Goal: Navigation & Orientation: Find specific page/section

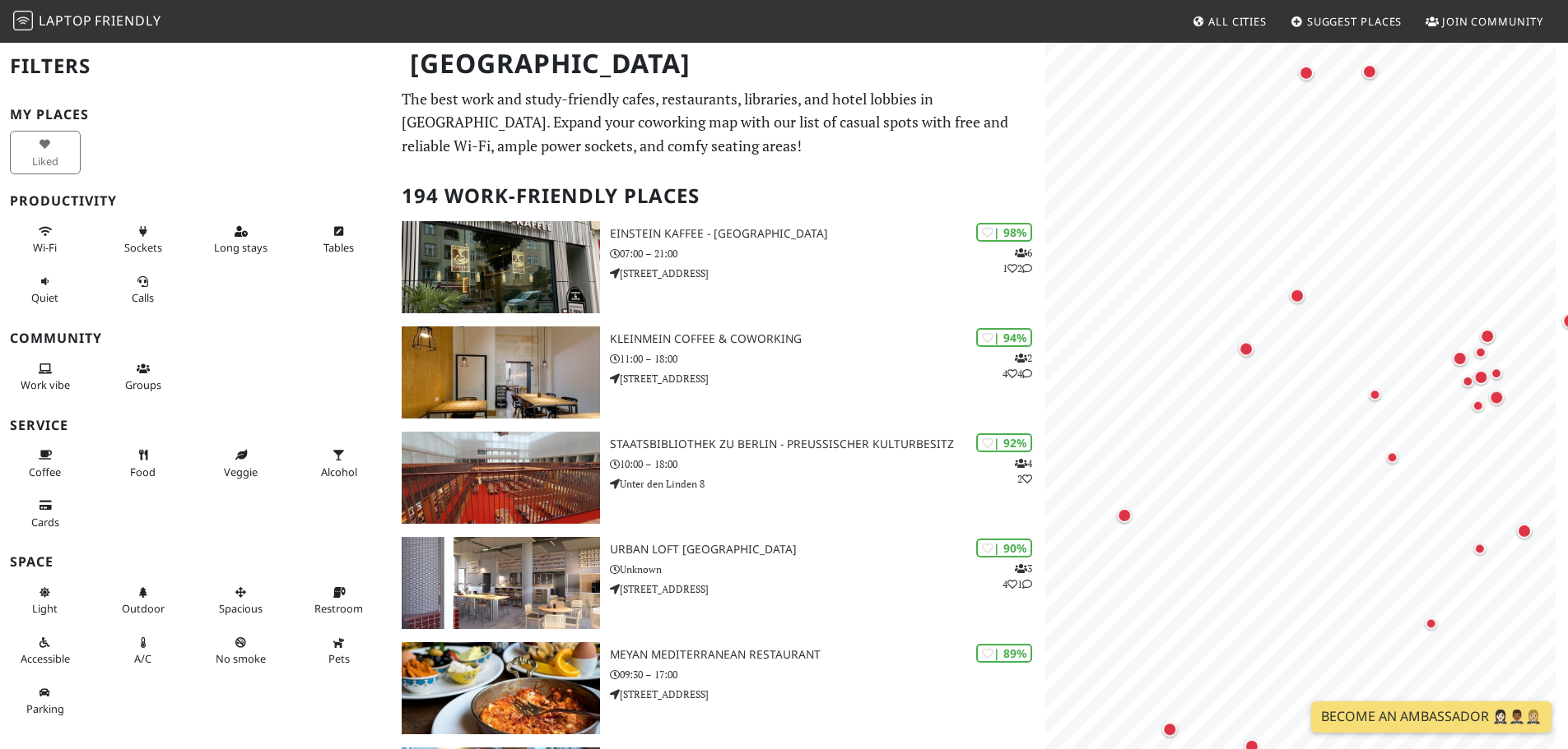
click at [1562, 415] on div "MapLibre | Protomaps © OpenStreetMap" at bounding box center [1306, 415] width 522 height 749
click at [1567, 361] on html "Laptop Friendly All Cities Suggest Places Join Community Berlin Filters My Plac…" at bounding box center [784, 374] width 1568 height 749
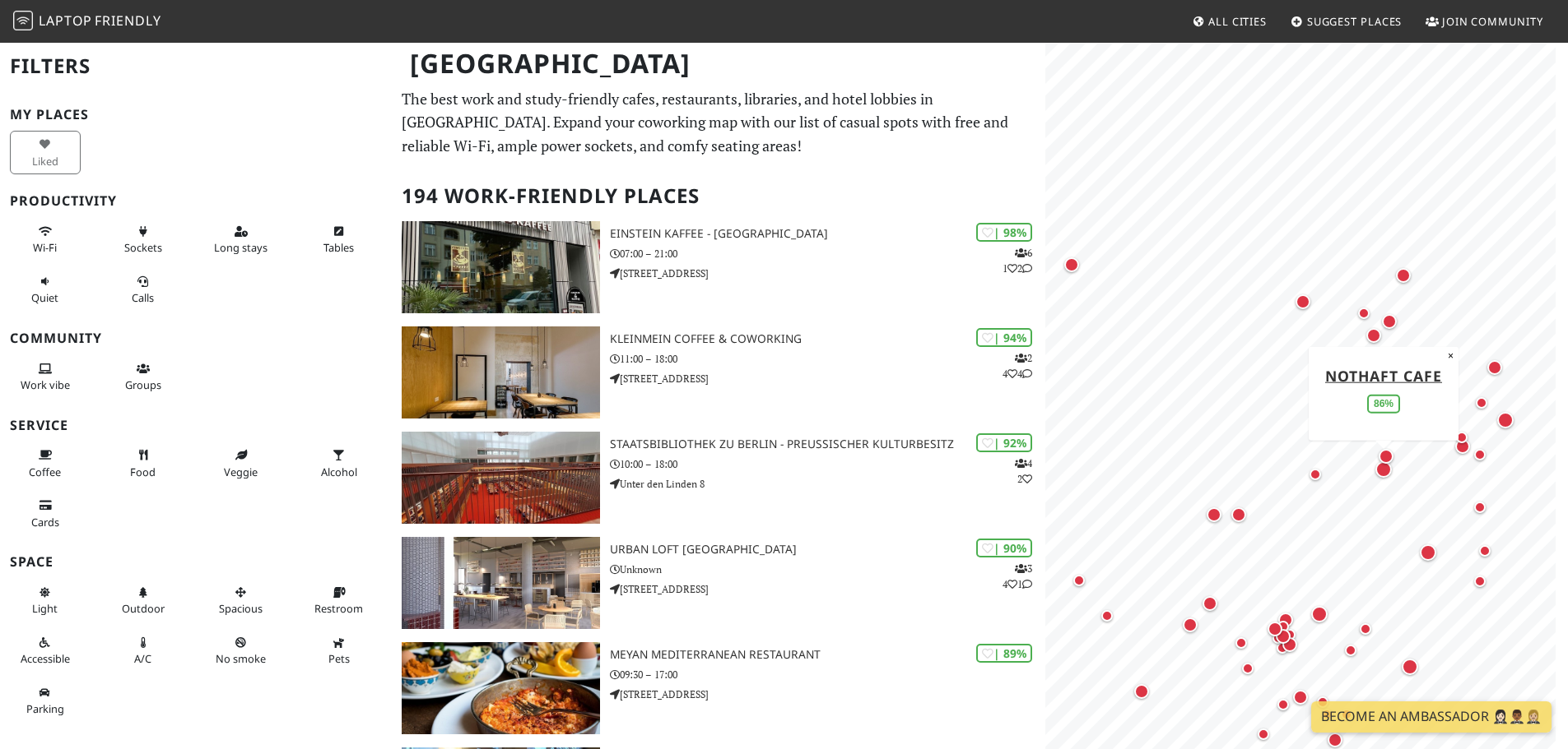
click at [1379, 469] on div "Map marker" at bounding box center [1383, 469] width 16 height 16
click at [1388, 434] on div "Map marker" at bounding box center [1384, 430] width 16 height 16
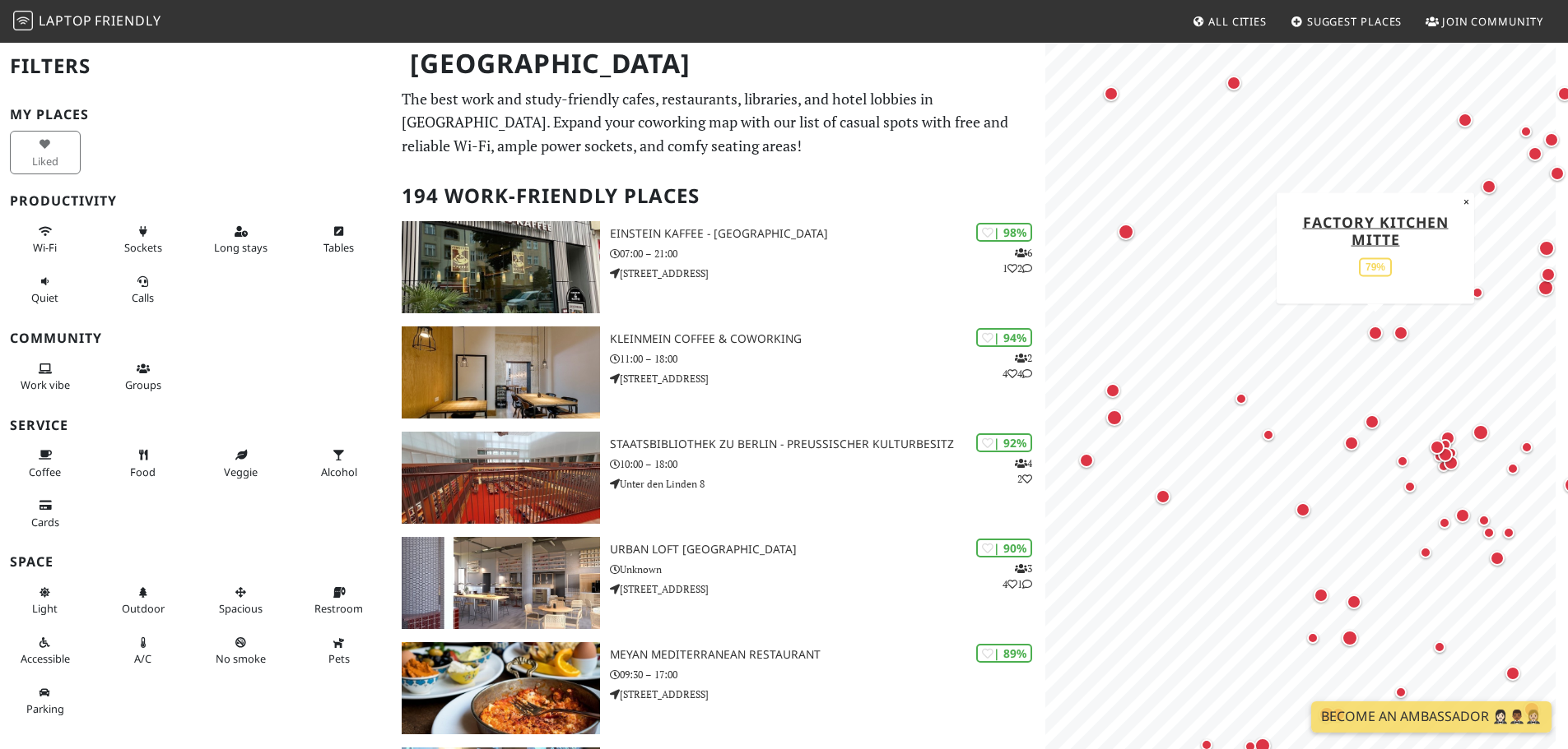
click at [1370, 334] on div "Map marker" at bounding box center [1374, 333] width 15 height 15
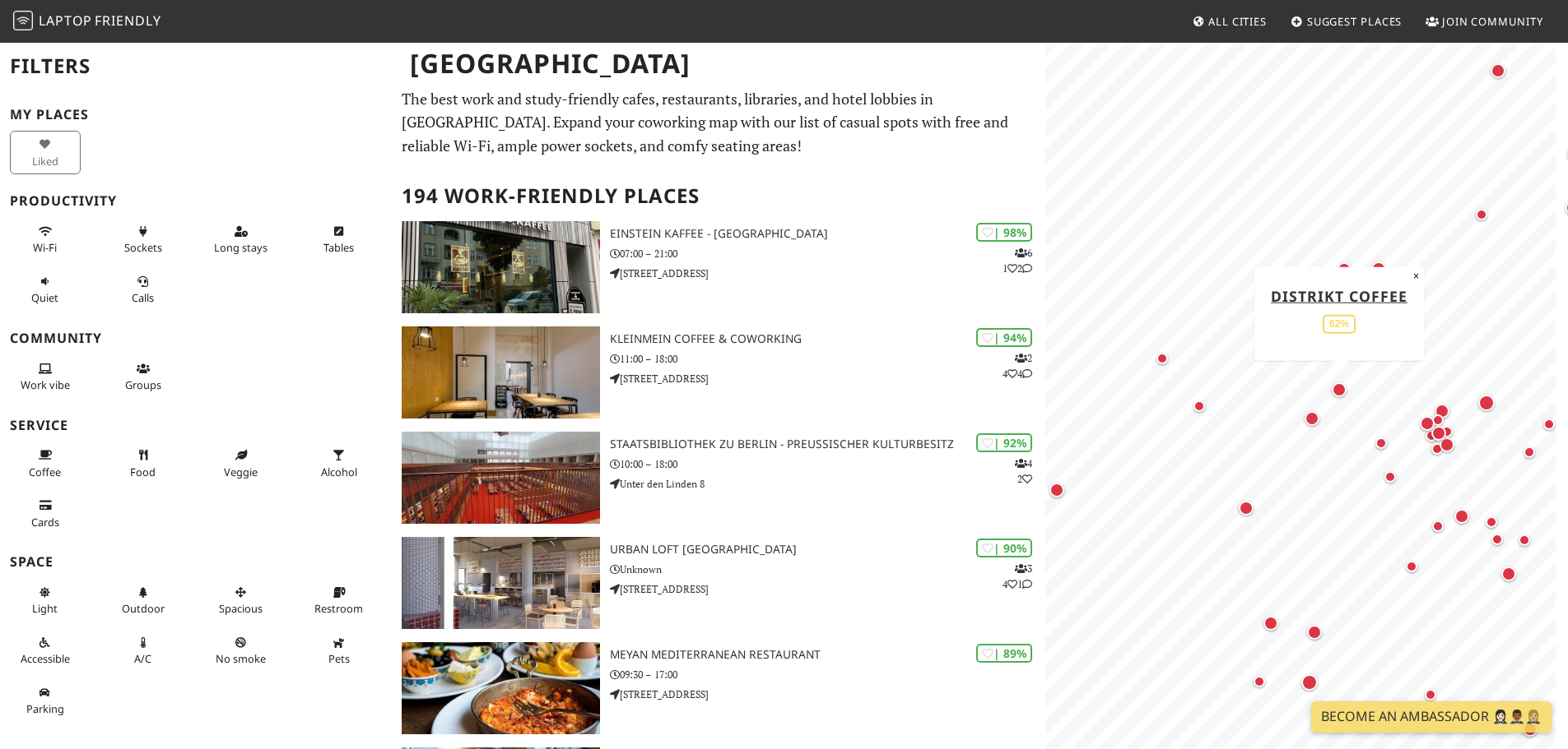
click at [1341, 392] on div "Map marker" at bounding box center [1338, 389] width 15 height 15
click at [1314, 420] on div "Map marker" at bounding box center [1311, 418] width 15 height 15
click at [1378, 273] on div "Map marker" at bounding box center [1378, 269] width 15 height 15
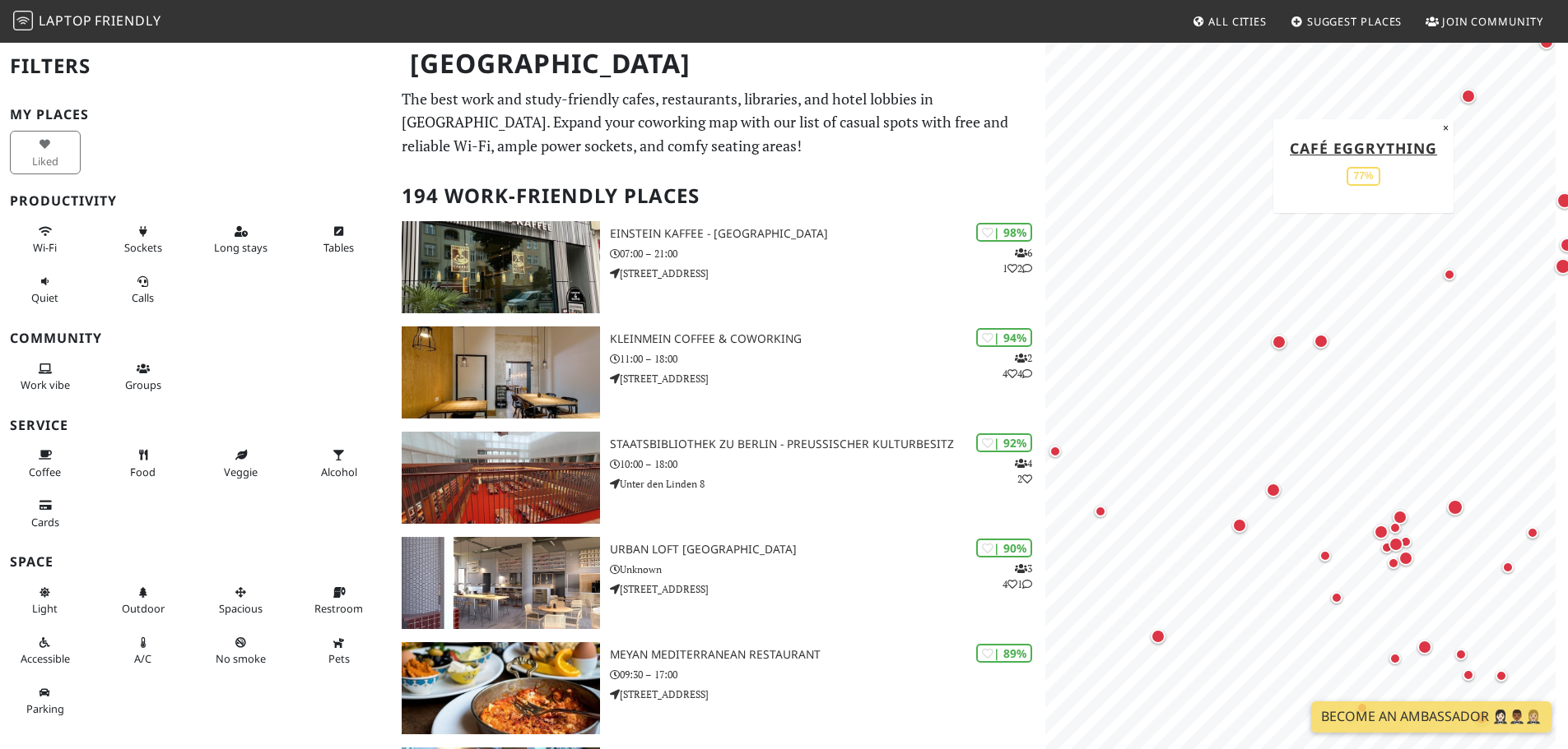
click at [1466, 103] on div "Map marker" at bounding box center [1467, 96] width 21 height 21
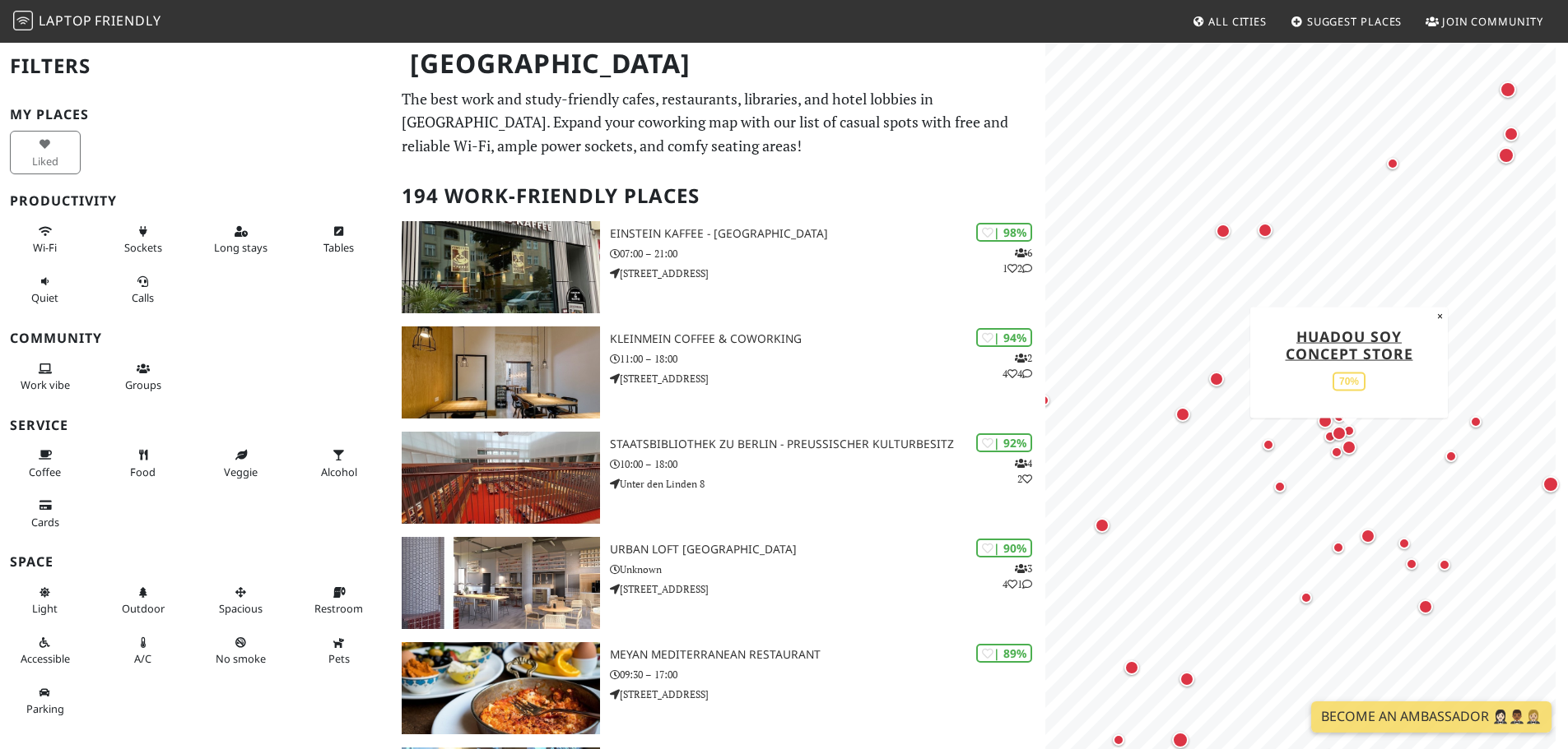
click at [1348, 449] on div "Map marker" at bounding box center [1348, 447] width 15 height 15
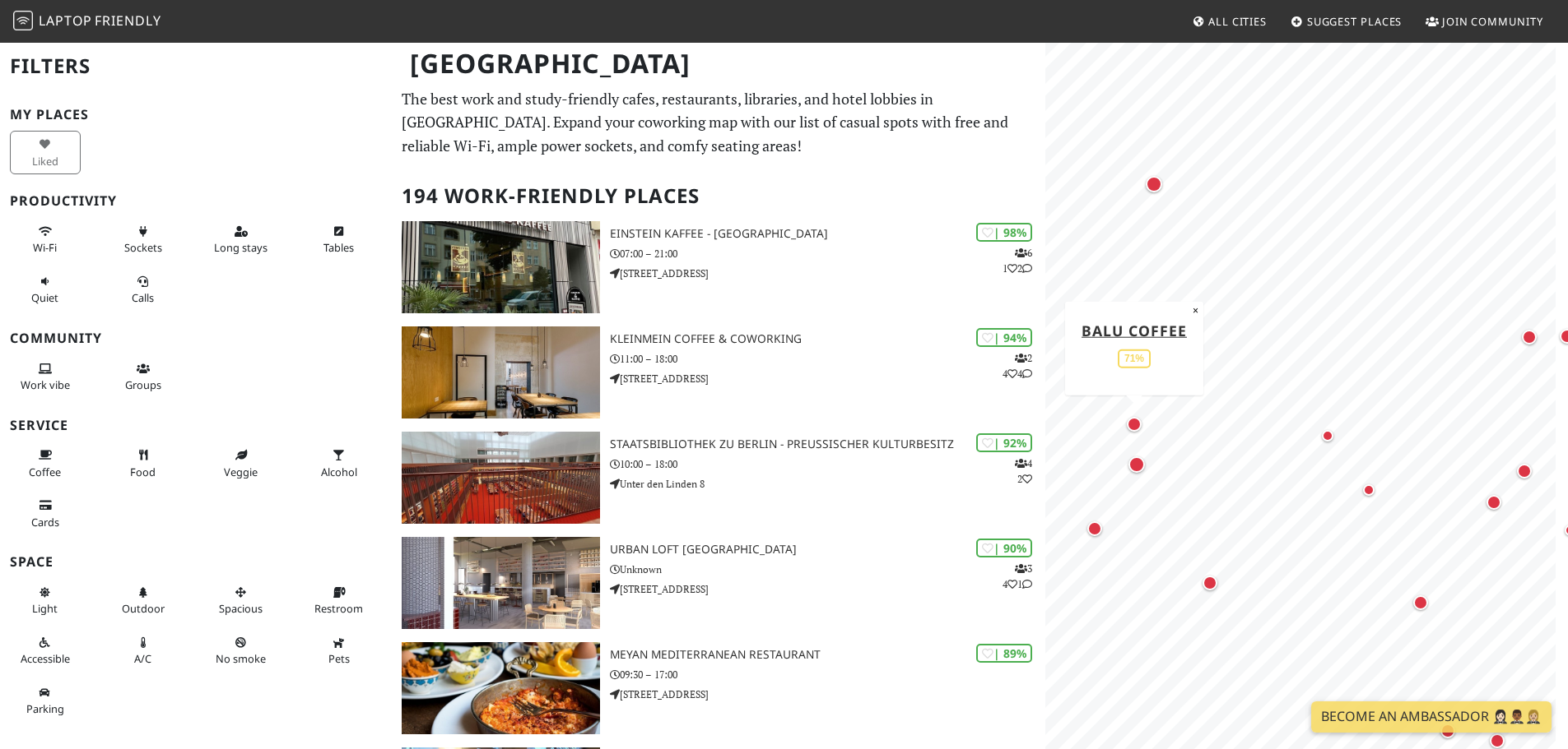
click at [1135, 431] on div "Map marker" at bounding box center [1134, 424] width 15 height 15
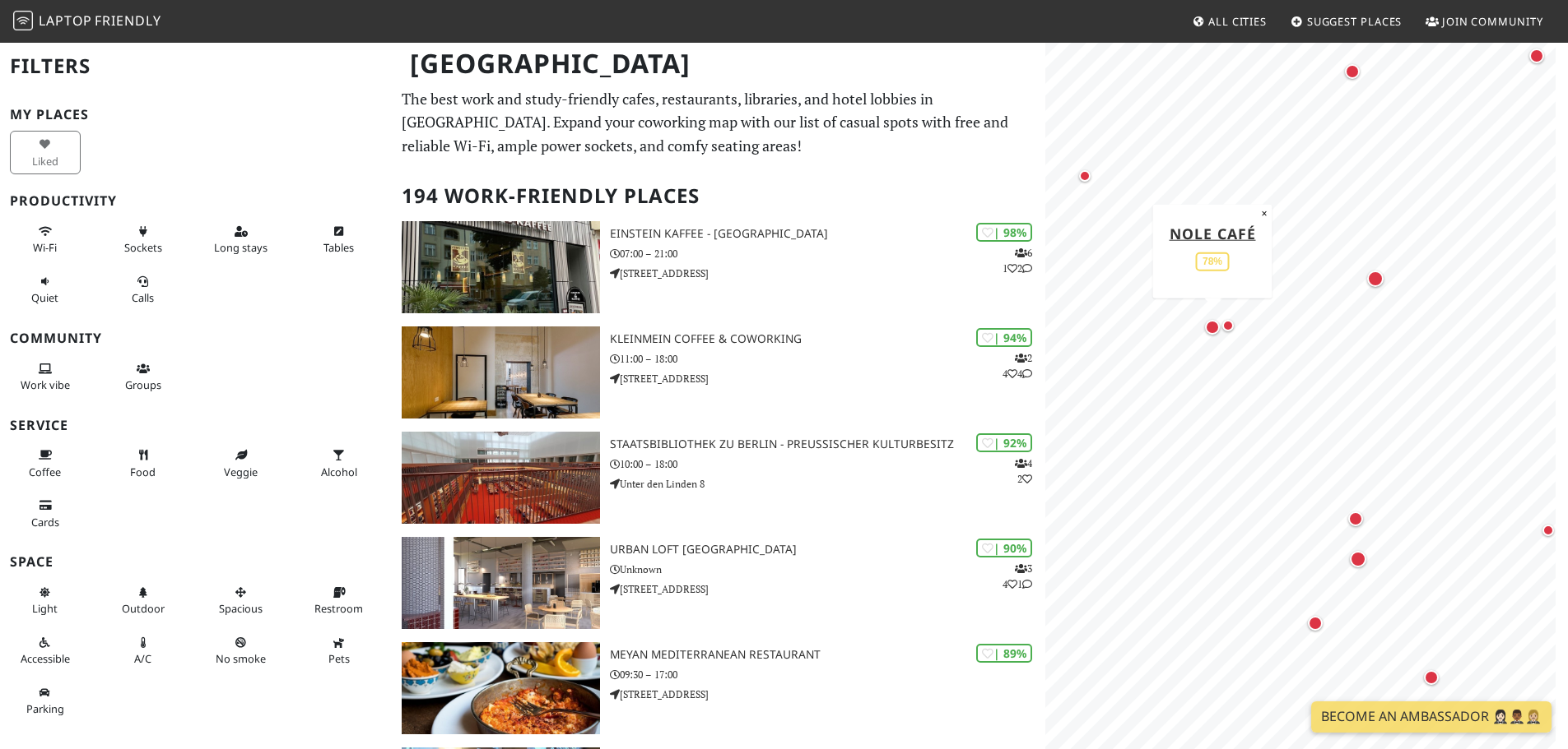
click at [1211, 329] on div "Map marker" at bounding box center [1211, 327] width 15 height 15
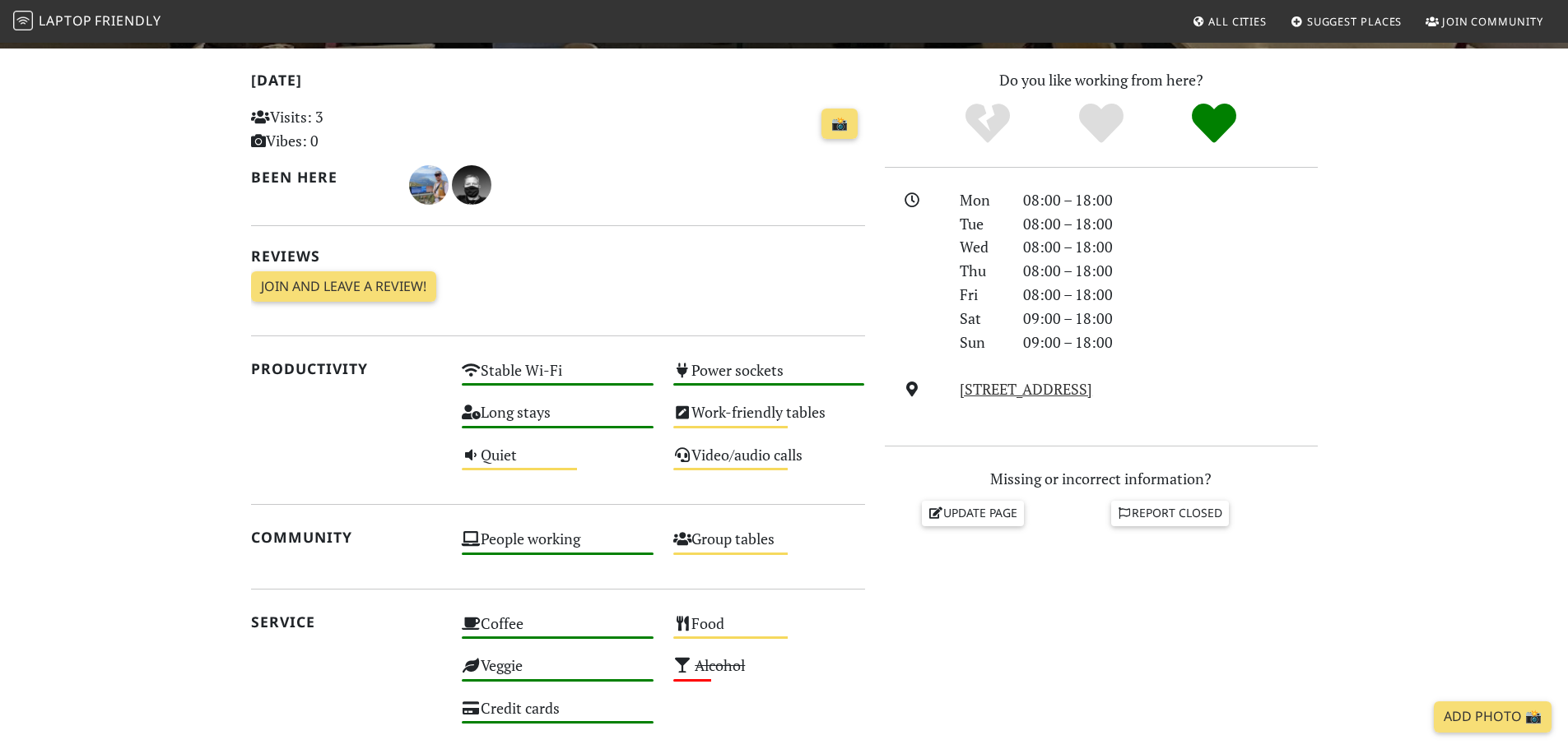
scroll to position [323, 0]
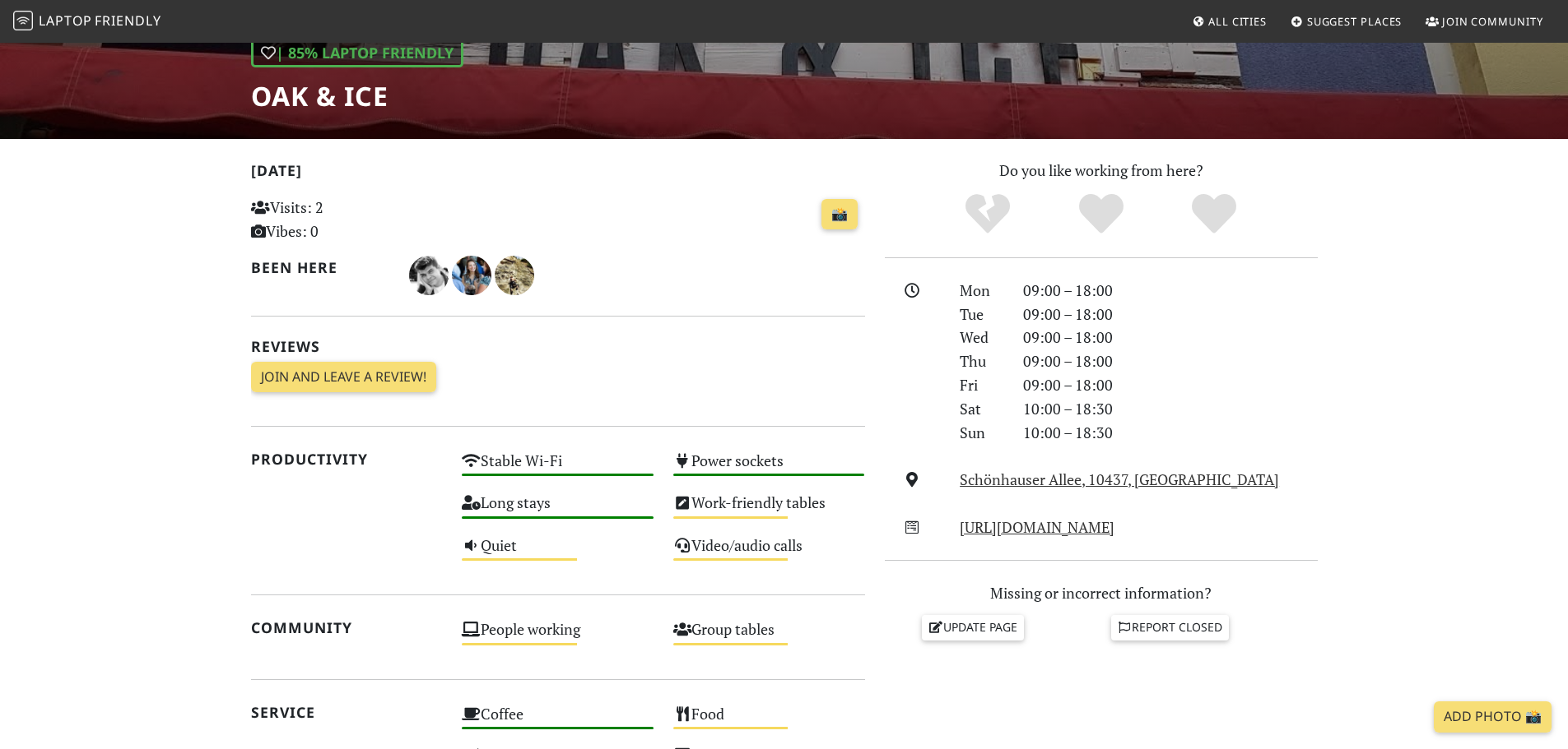
scroll to position [576, 0]
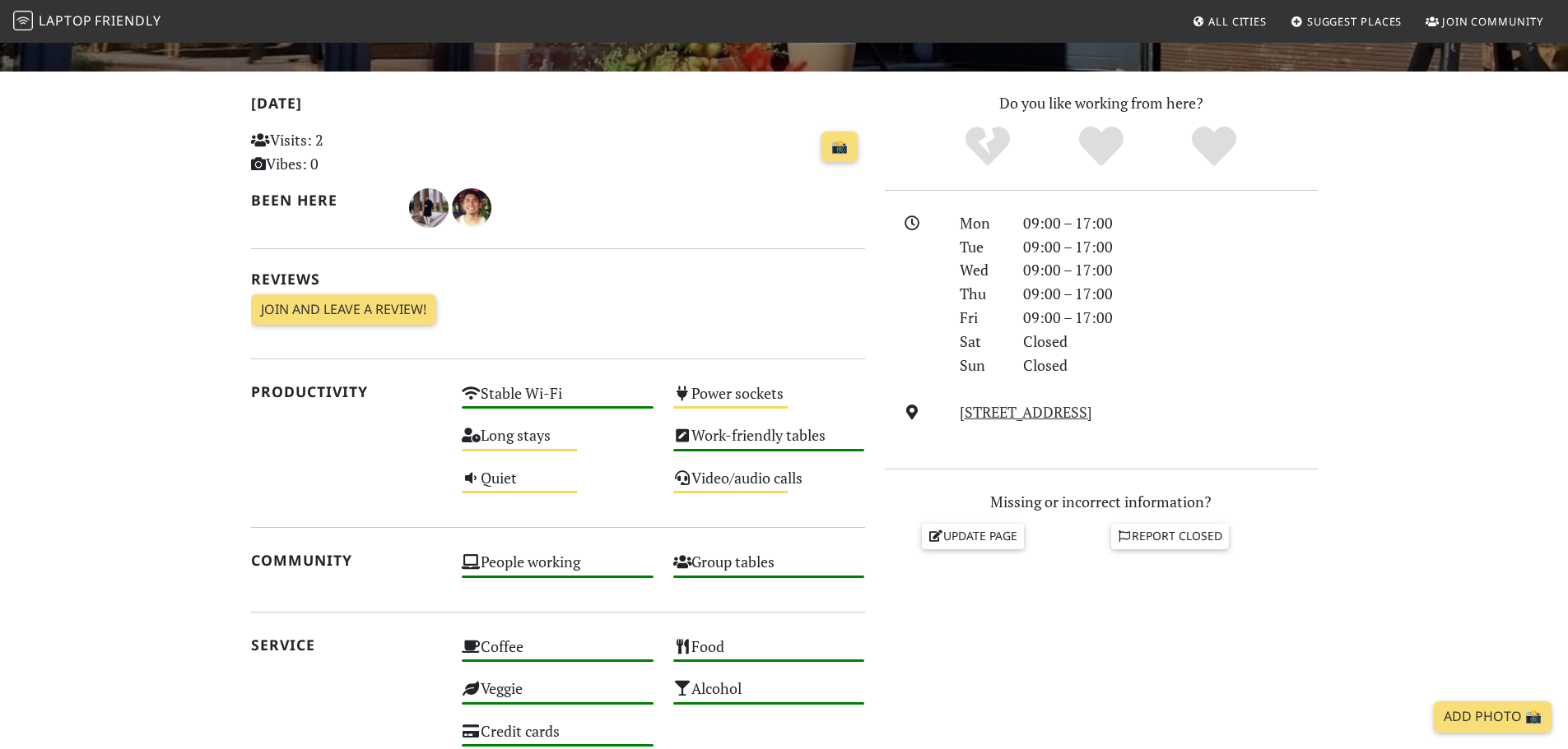
scroll to position [576, 0]
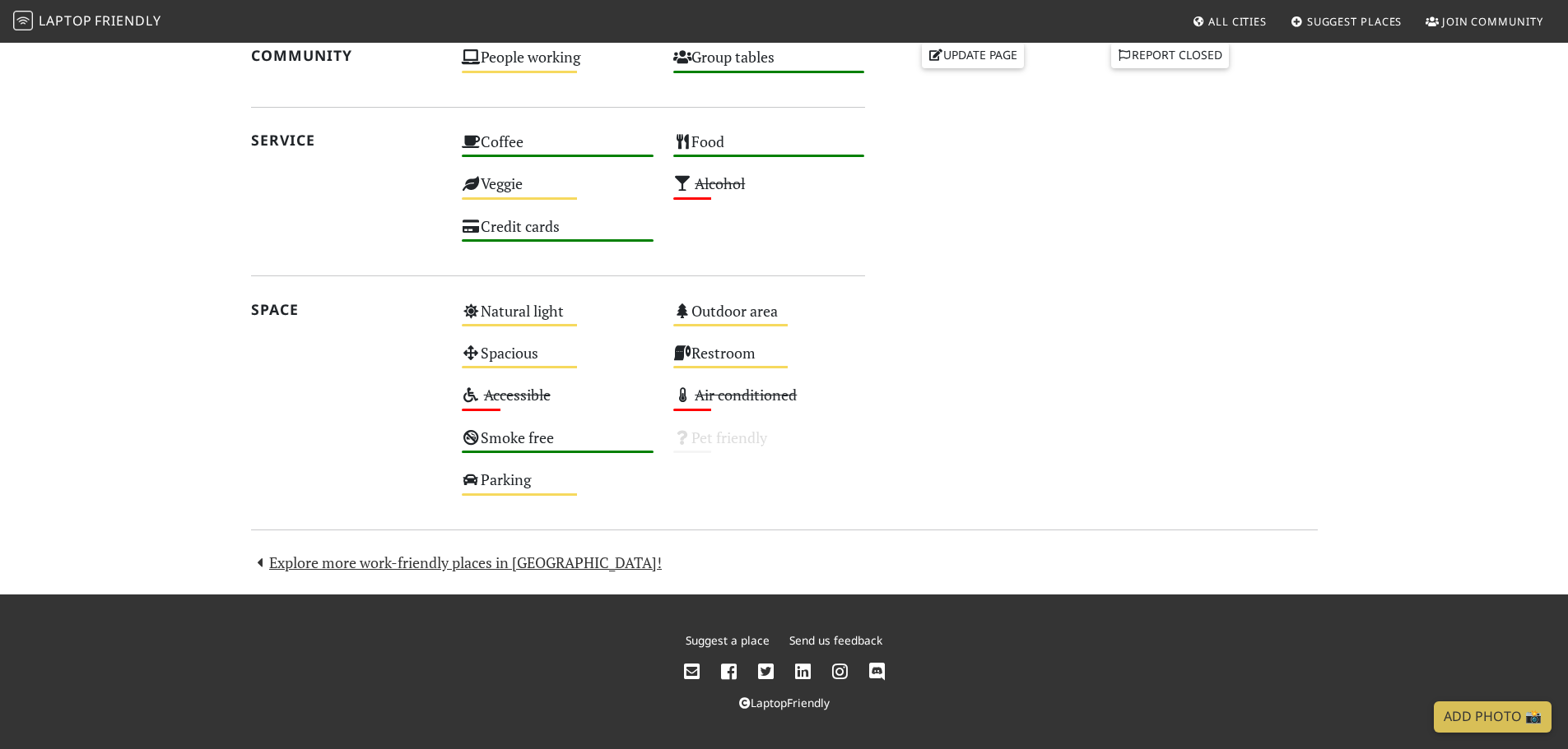
scroll to position [405, 0]
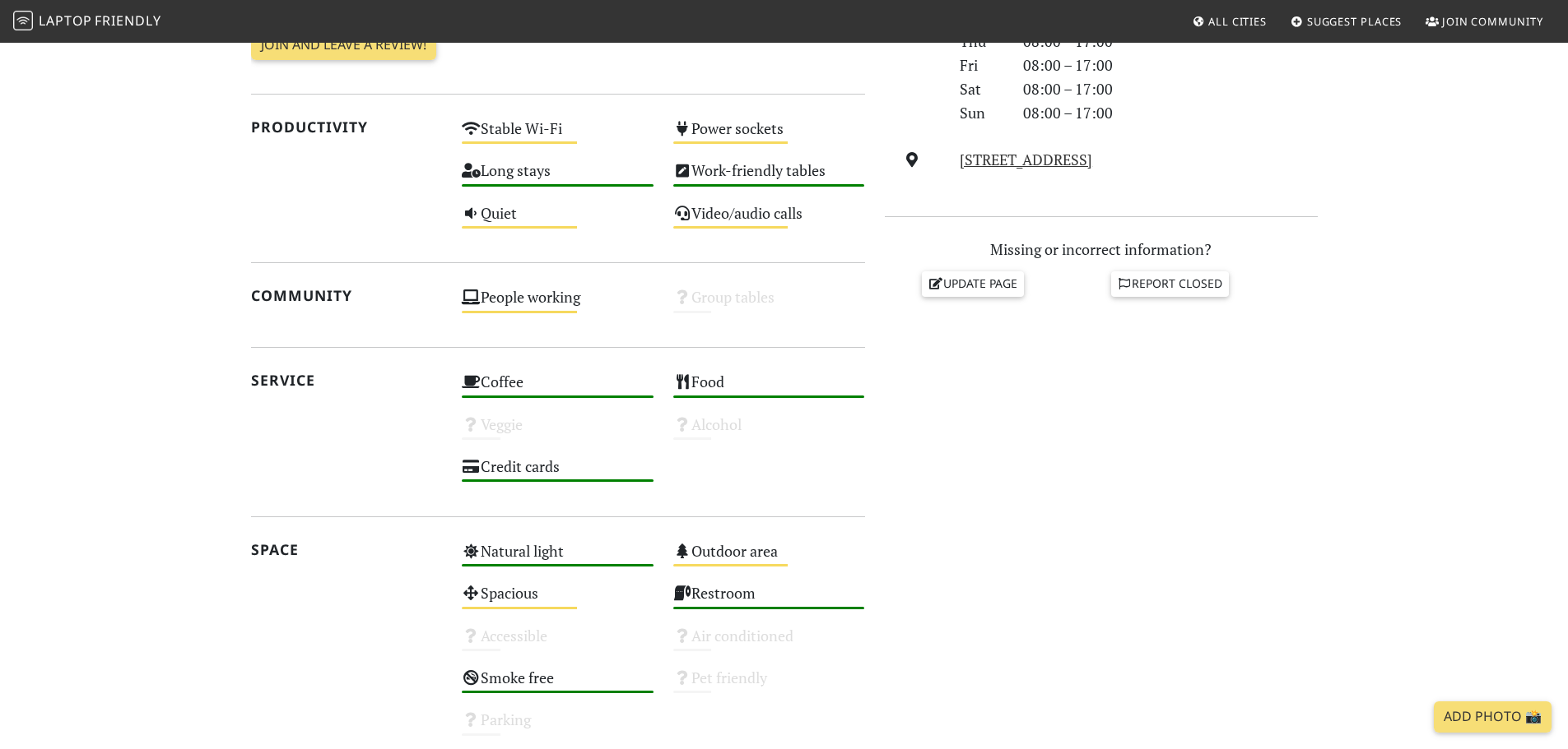
scroll to position [576, 0]
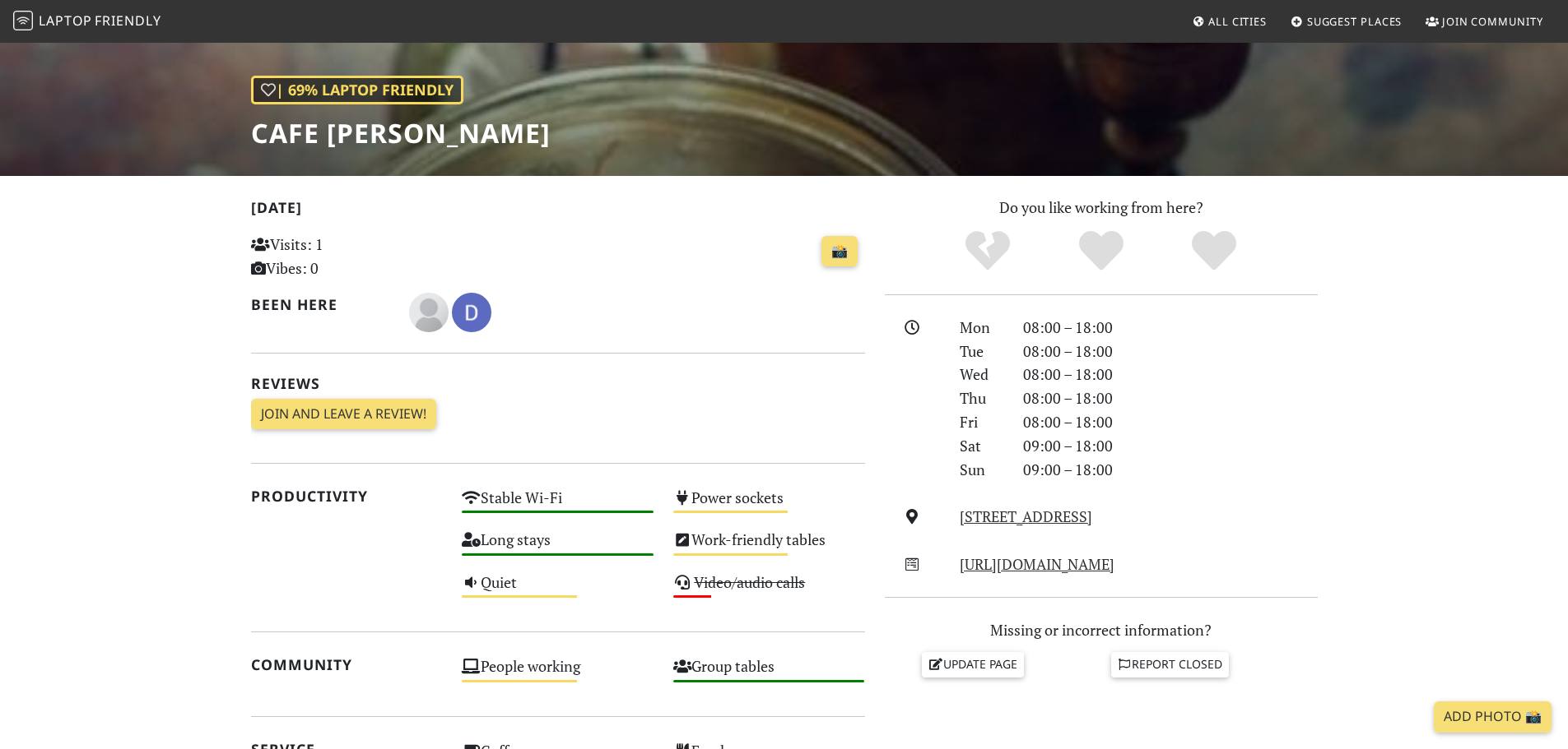
scroll to position [82, 0]
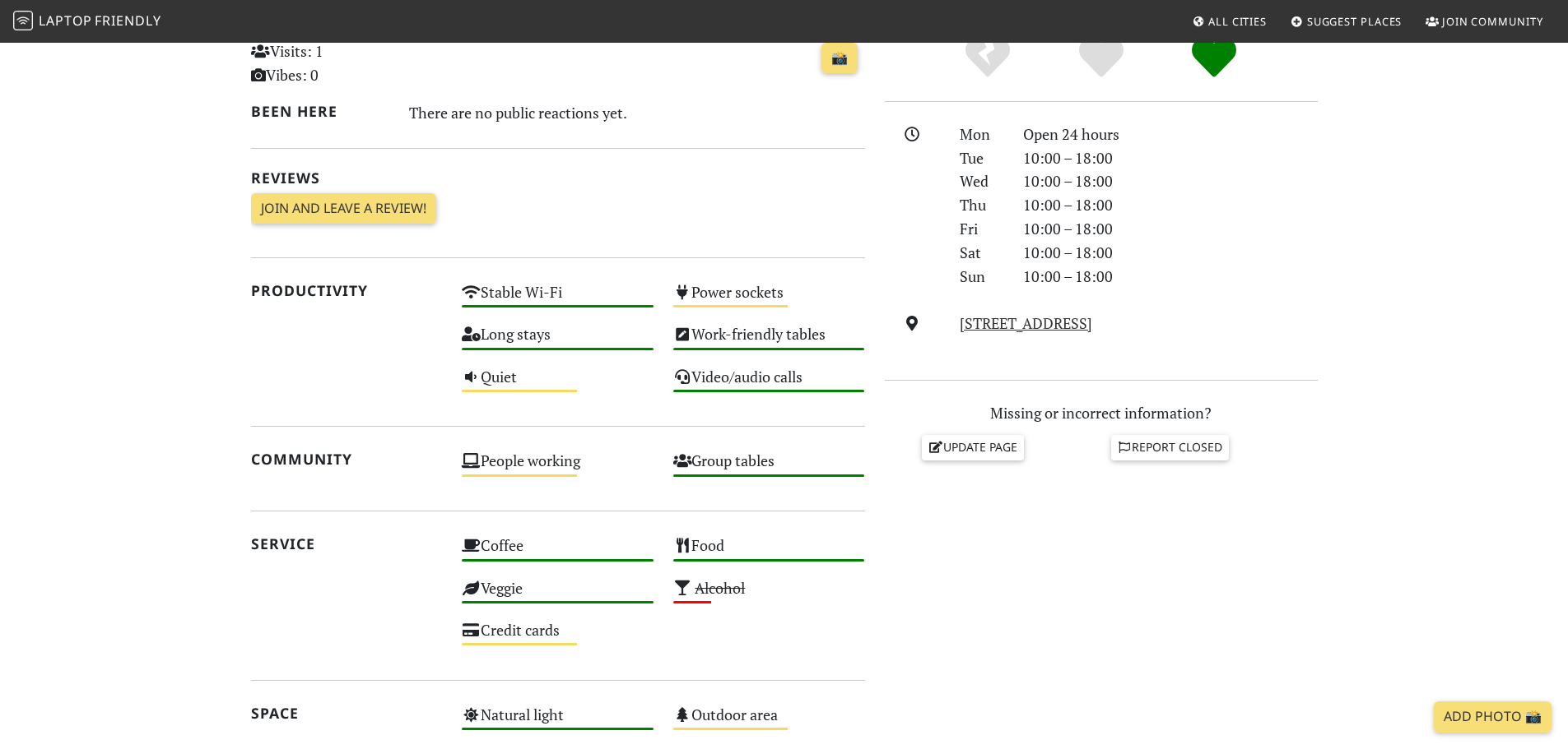
scroll to position [411, 0]
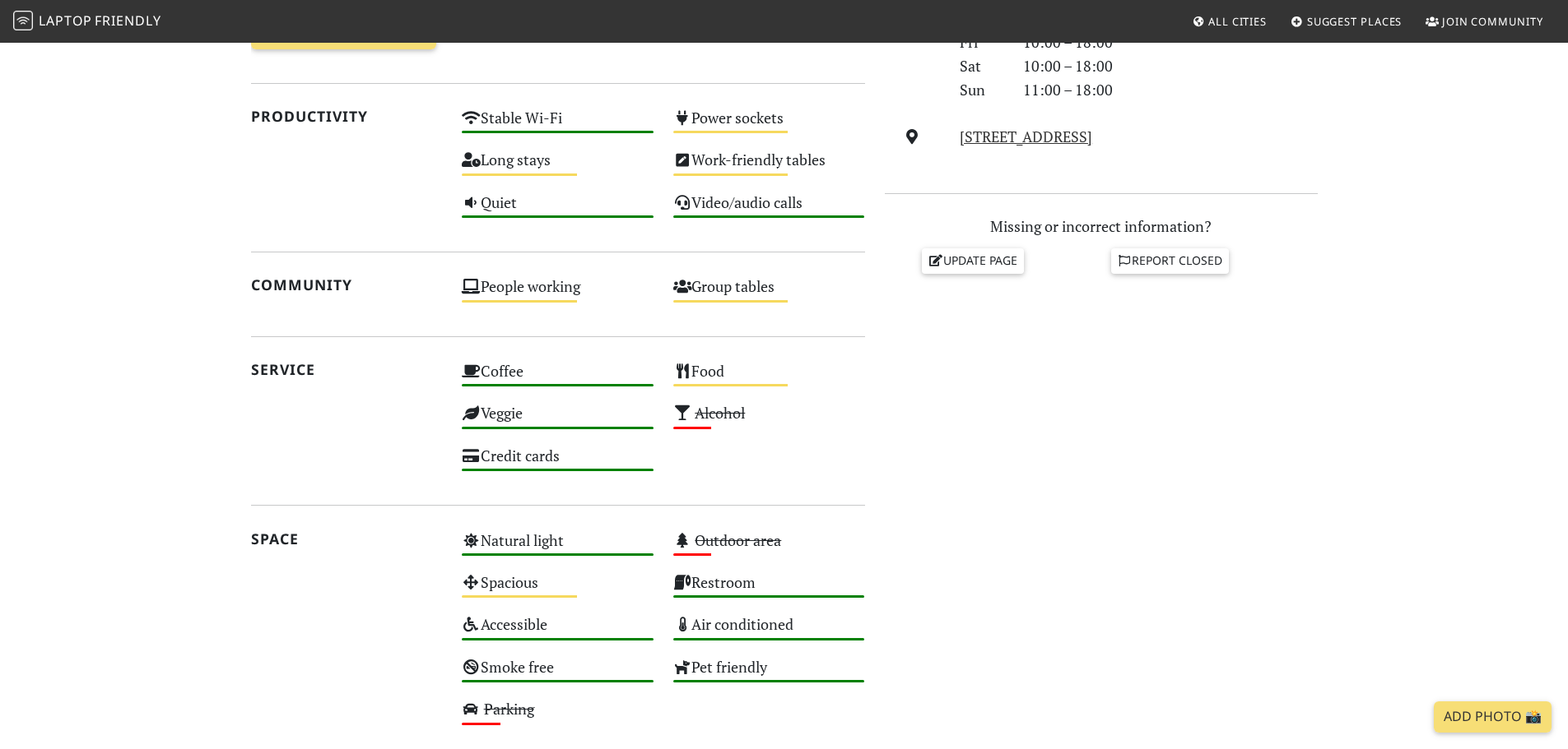
scroll to position [323, 0]
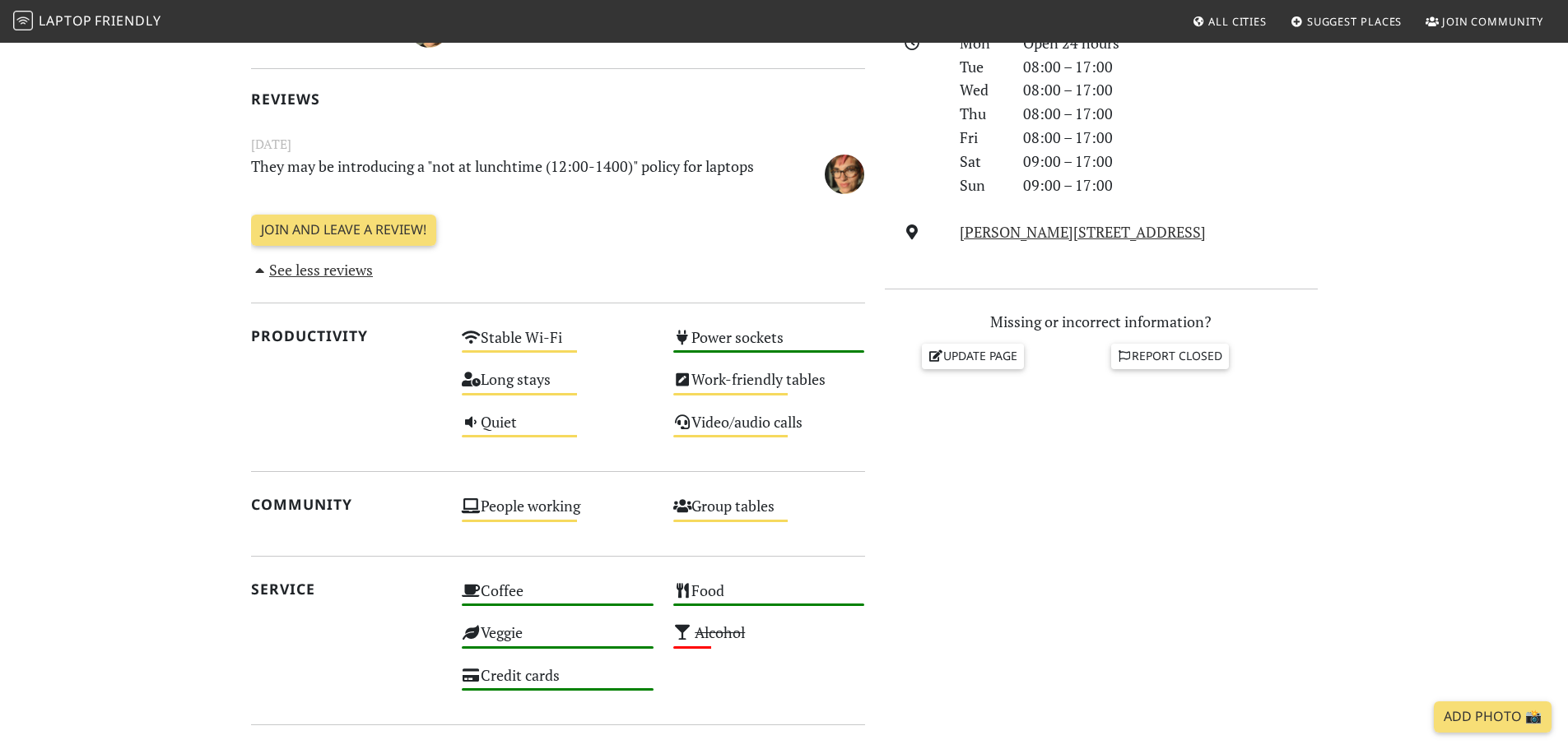
scroll to position [493, 0]
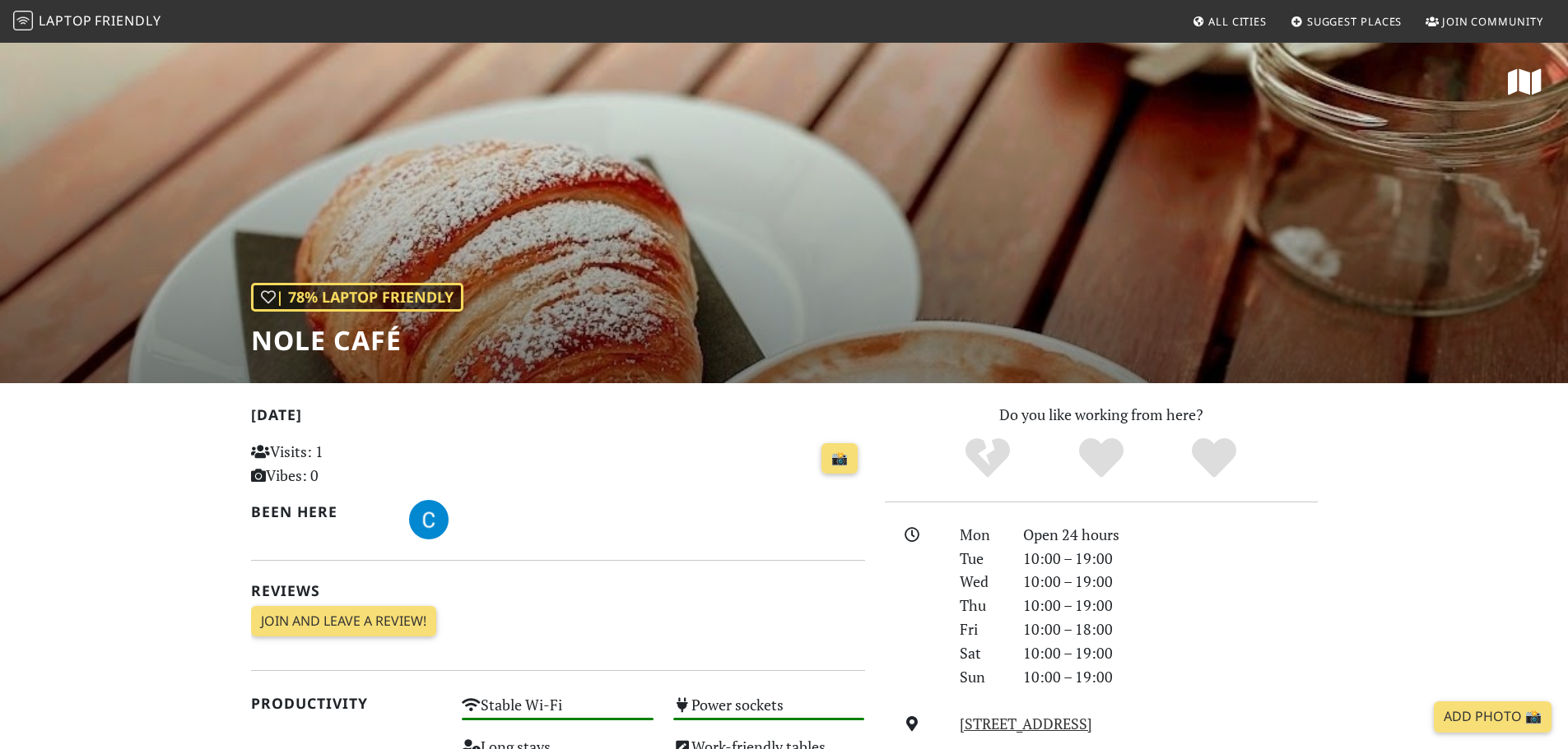
scroll to position [493, 0]
